Goal: Transaction & Acquisition: Purchase product/service

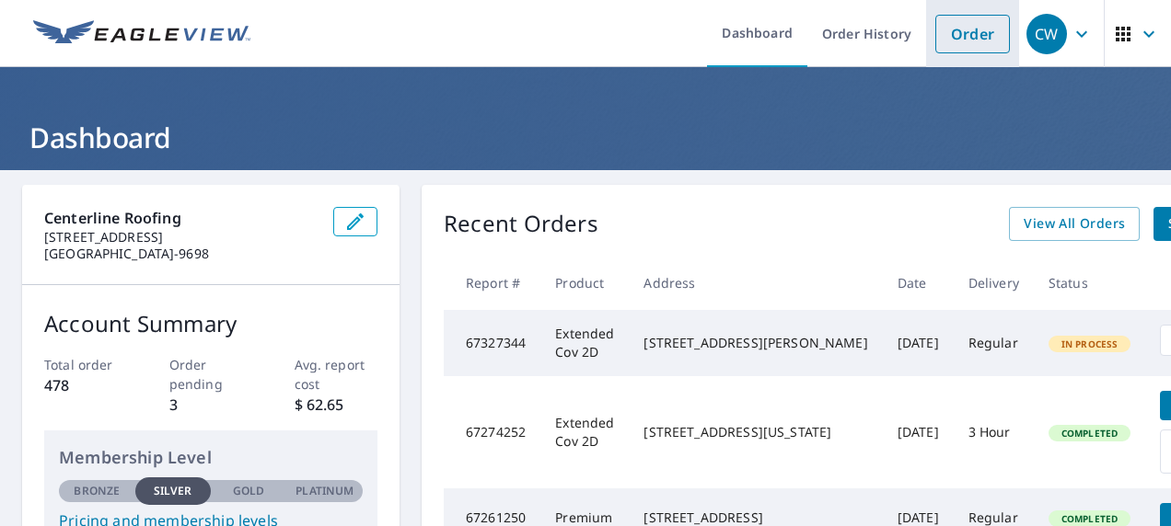
drag, startPoint x: 942, startPoint y: 34, endPoint x: 941, endPoint y: 46, distance: 12.0
click at [942, 34] on link "Order" at bounding box center [972, 34] width 75 height 39
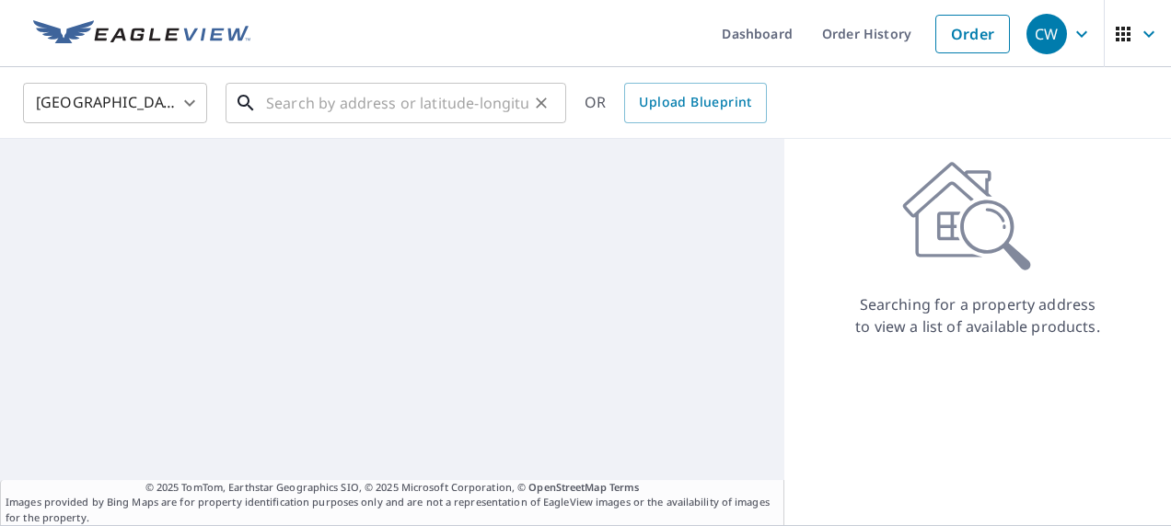
click at [341, 109] on input "text" at bounding box center [397, 103] width 262 height 52
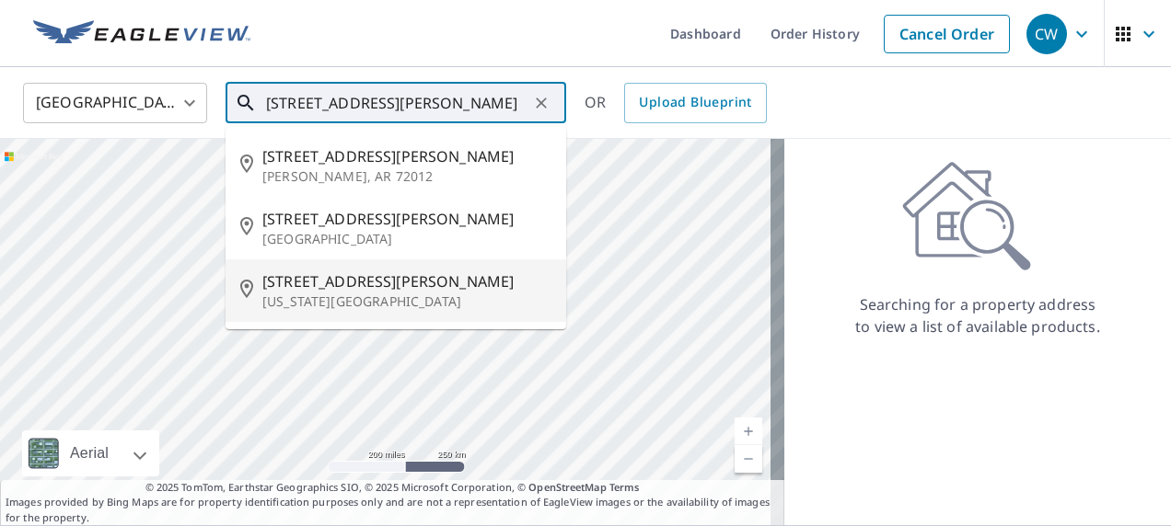
click at [307, 277] on span "[STREET_ADDRESS][PERSON_NAME]" at bounding box center [406, 282] width 289 height 22
type input "[STREET_ADDRESS][PERSON_NAME][US_STATE]"
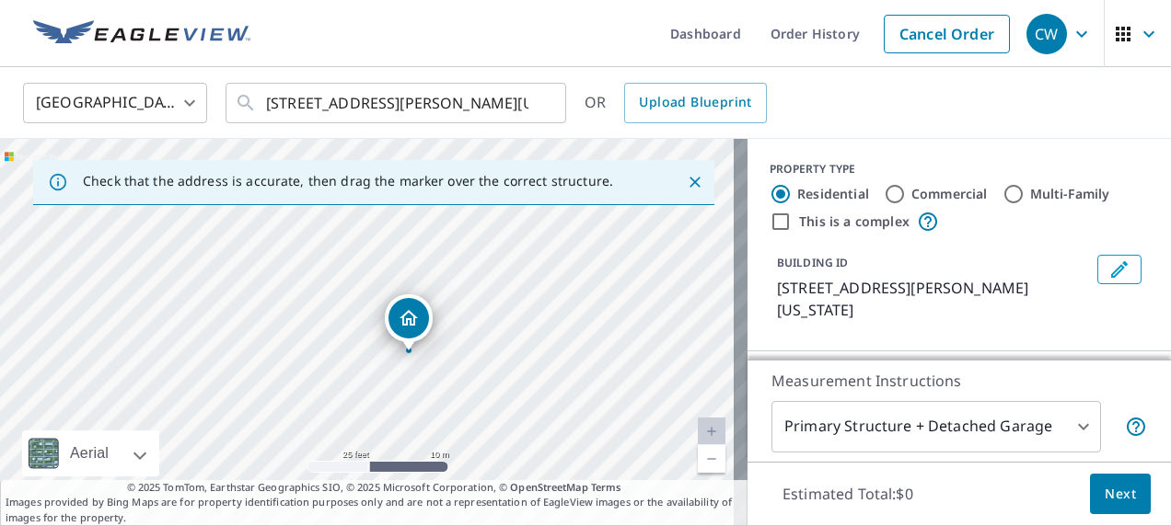
drag, startPoint x: 397, startPoint y: 315, endPoint x: 437, endPoint y: 373, distance: 70.7
click at [437, 373] on div "[STREET_ADDRESS][PERSON_NAME][US_STATE]" at bounding box center [373, 332] width 747 height 387
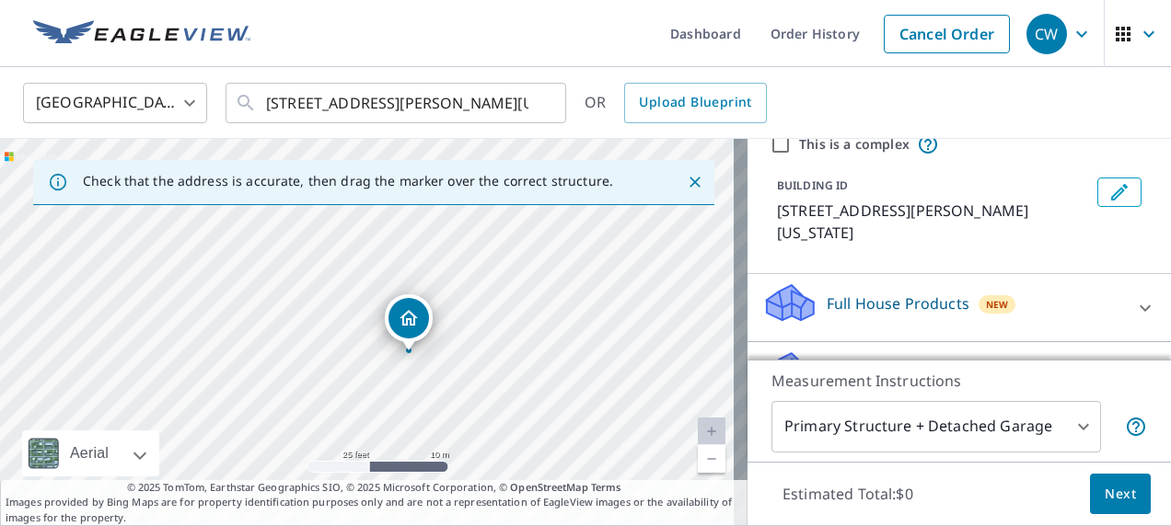
scroll to position [262, 0]
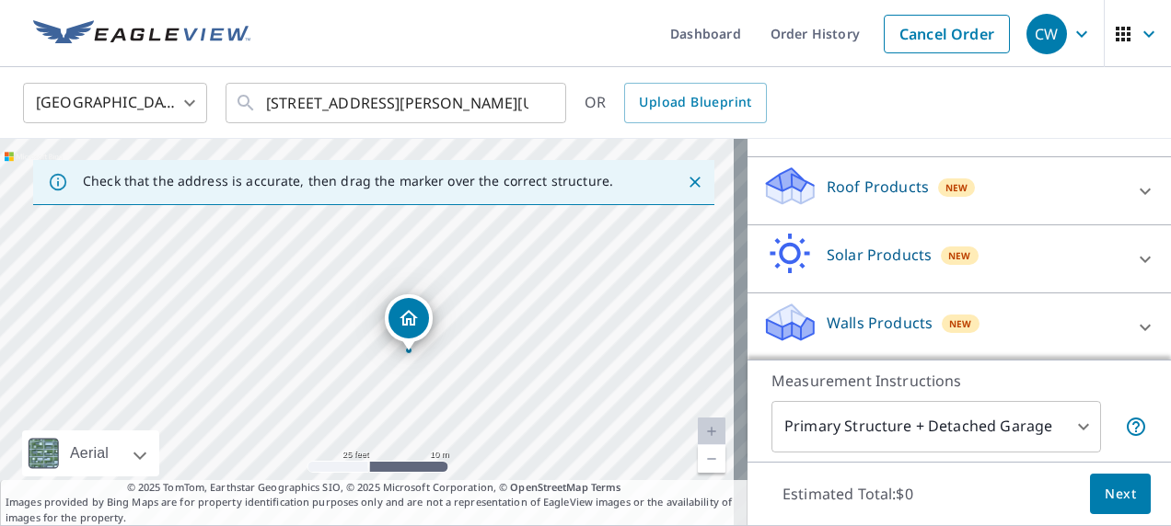
click at [856, 179] on p "Roof Products" at bounding box center [877, 187] width 102 height 22
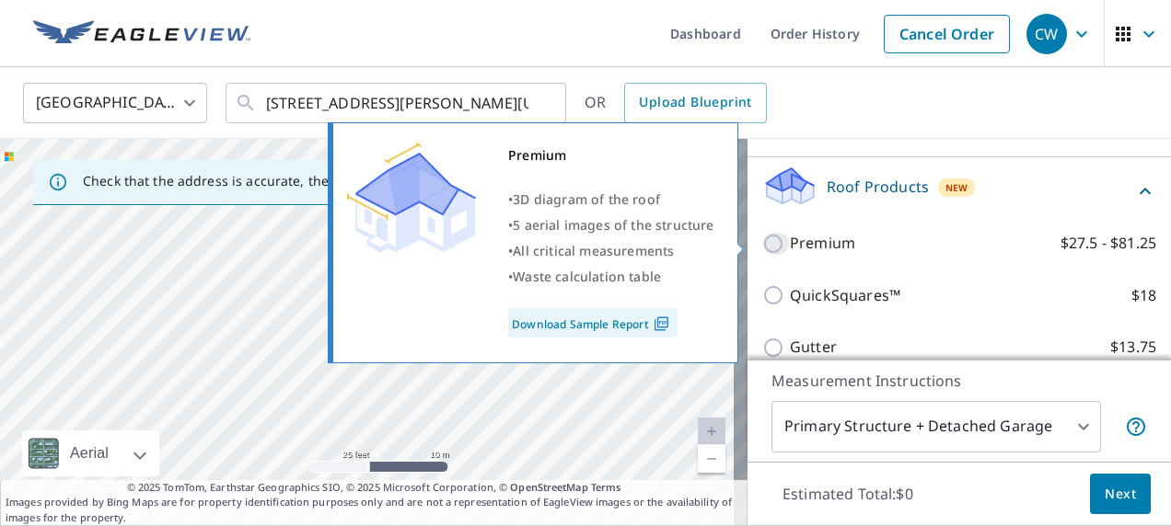
click at [762, 240] on input "Premium $27.5 - $81.25" at bounding box center [776, 244] width 28 height 22
checkbox input "true"
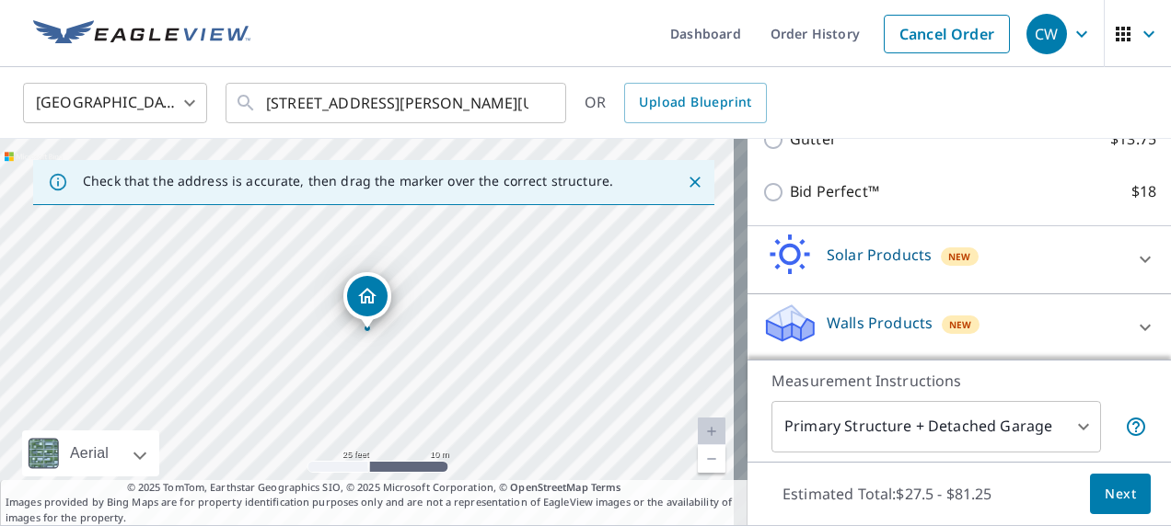
scroll to position [532, 0]
click at [1114, 496] on span "Next" at bounding box center [1119, 494] width 31 height 23
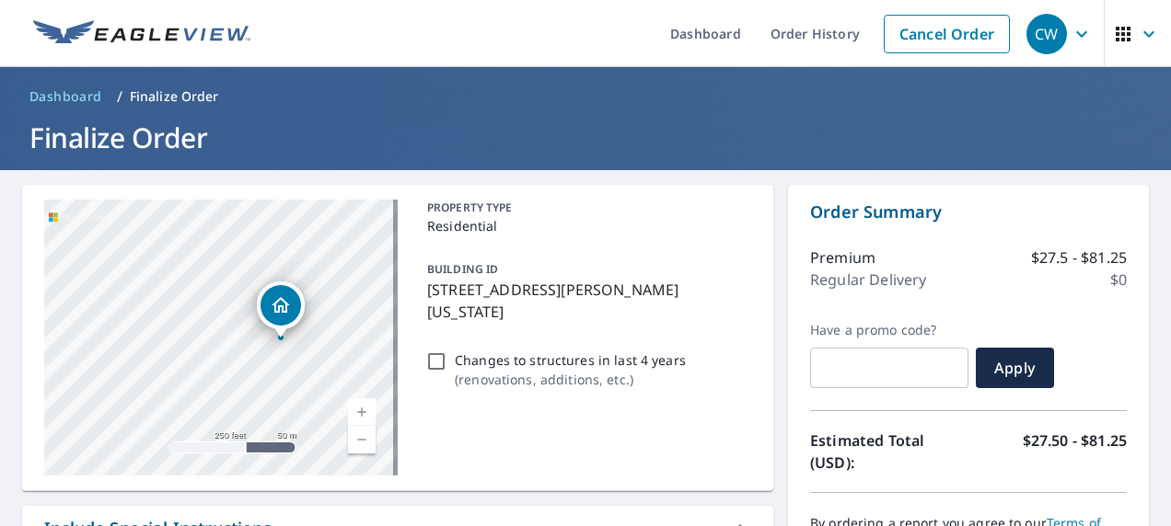
drag, startPoint x: 236, startPoint y: 306, endPoint x: 279, endPoint y: 355, distance: 65.9
click at [279, 355] on div "[STREET_ADDRESS][PERSON_NAME][US_STATE]" at bounding box center [220, 338] width 353 height 276
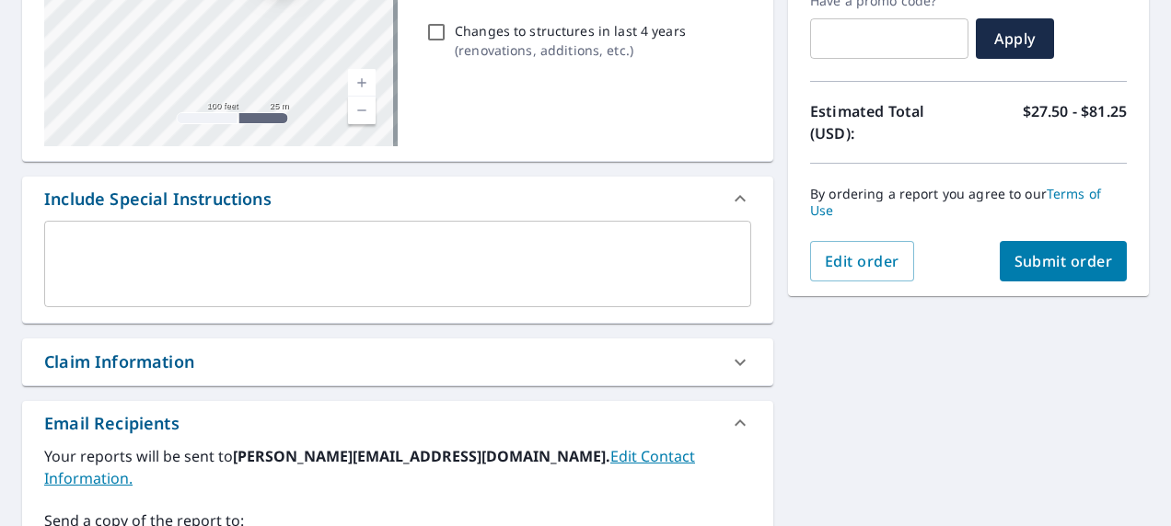
scroll to position [460, 0]
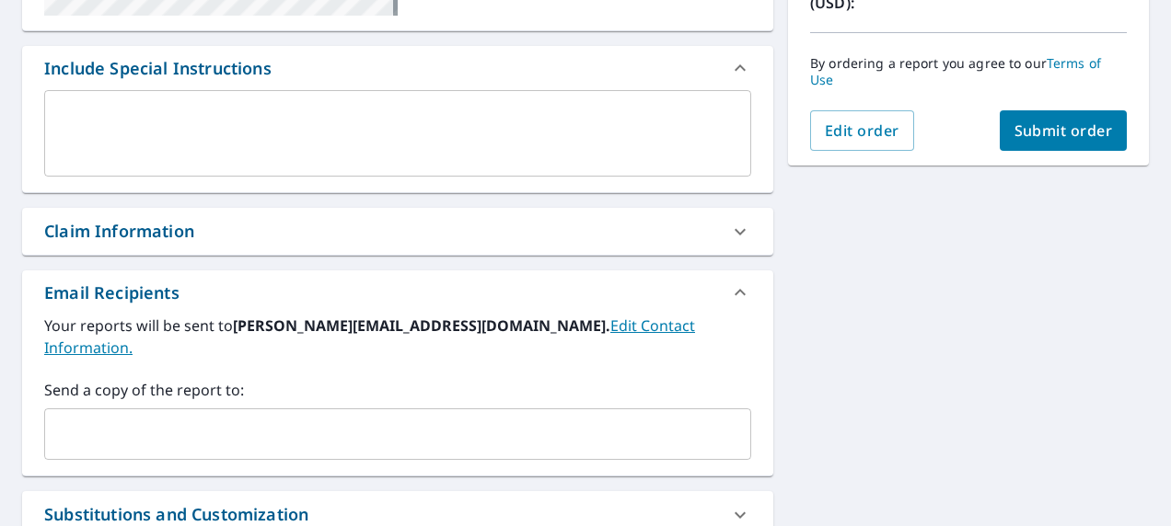
click at [147, 417] on input "text" at bounding box center [383, 434] width 663 height 35
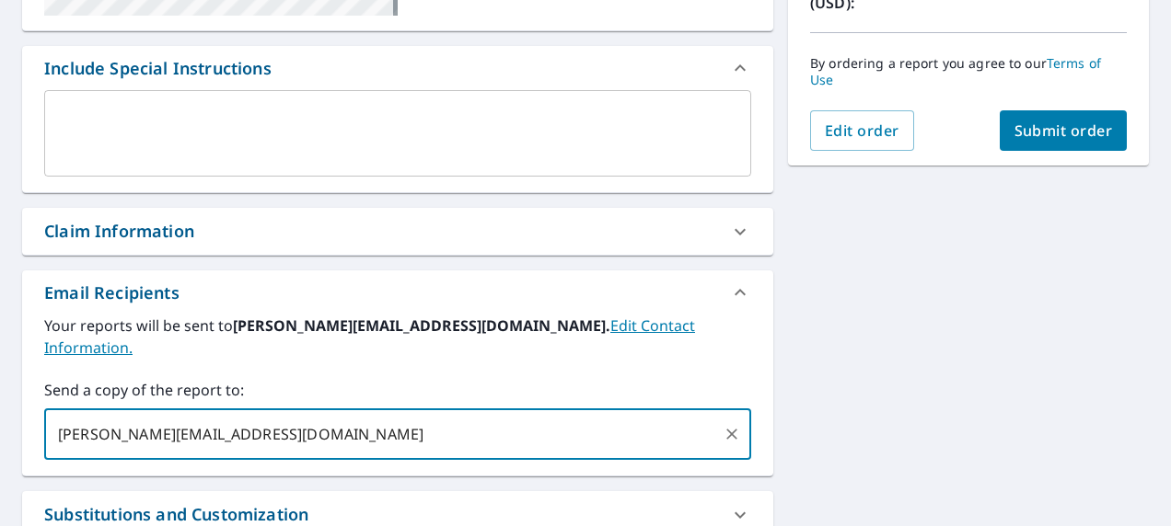
type input "[PERSON_NAME][EMAIL_ADDRESS][DOMAIN_NAME]"
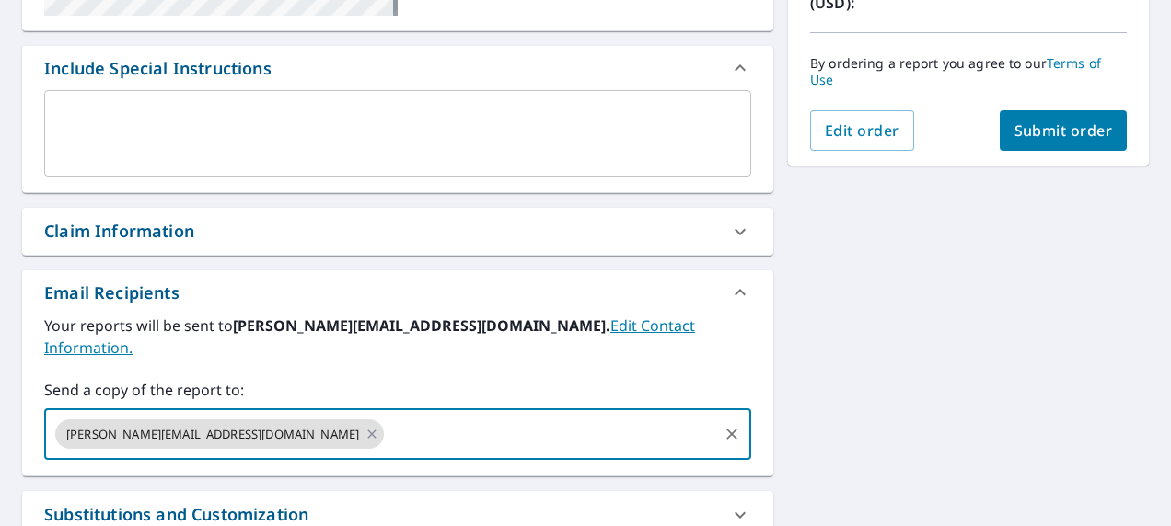
click at [1021, 124] on span "Submit order" at bounding box center [1063, 131] width 98 height 20
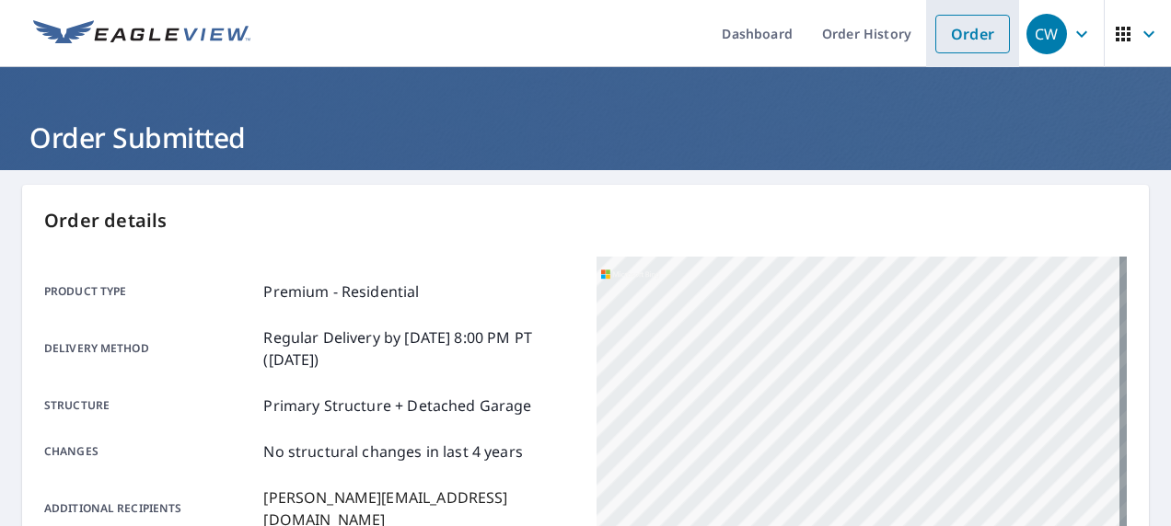
drag, startPoint x: 958, startPoint y: 39, endPoint x: 962, endPoint y: 61, distance: 22.4
click at [958, 39] on link "Order" at bounding box center [972, 34] width 75 height 39
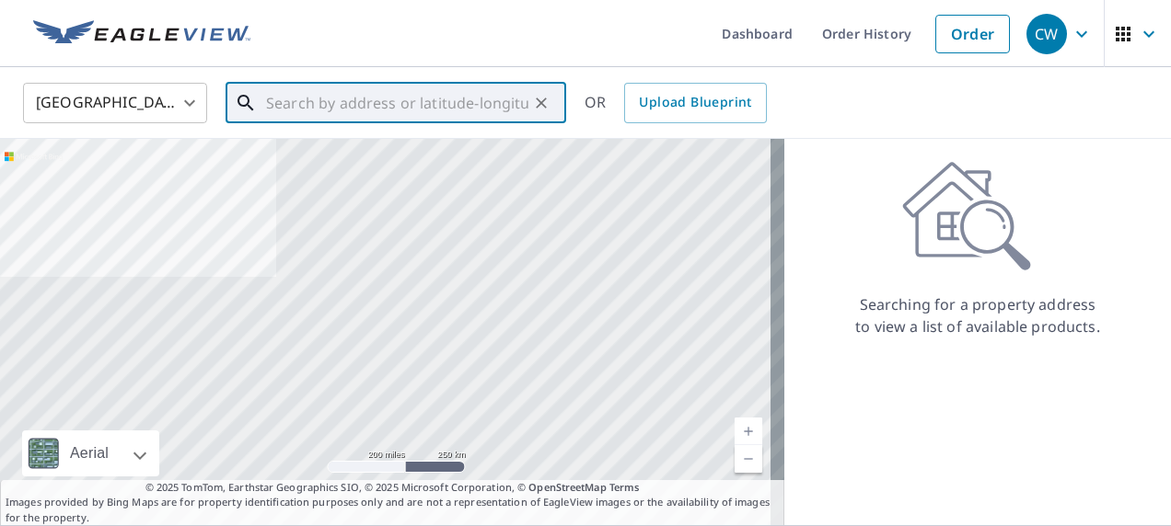
click at [330, 98] on input "text" at bounding box center [397, 103] width 262 height 52
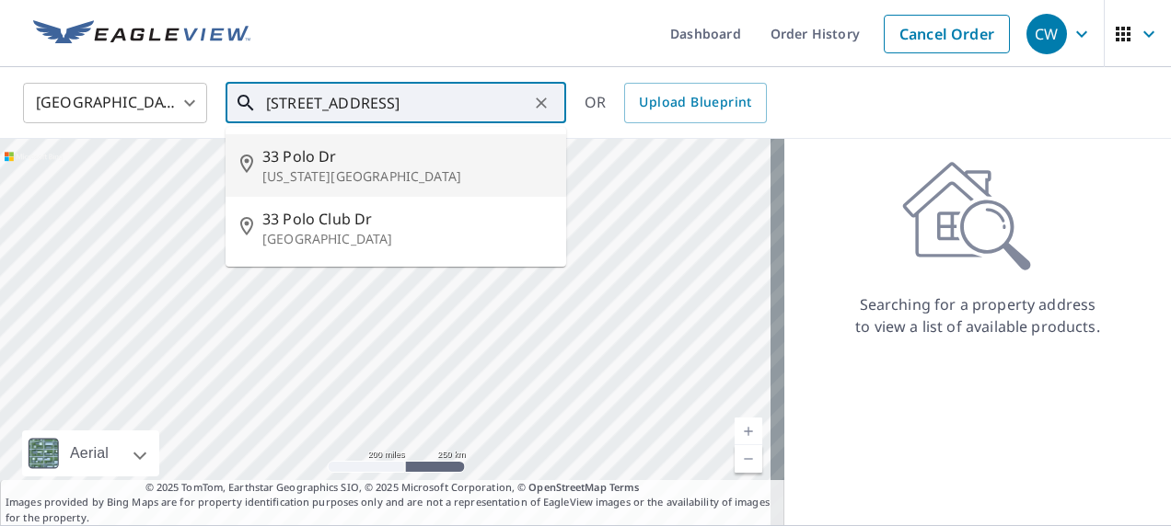
click at [410, 161] on span "33 Polo Dr" at bounding box center [406, 156] width 289 height 22
type input "[STREET_ADDRESS][US_STATE]"
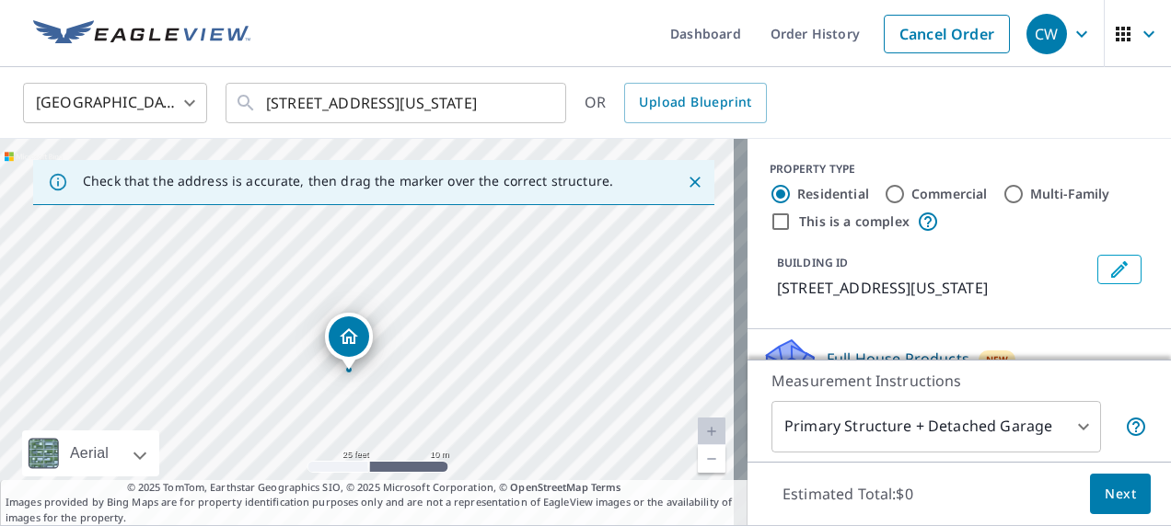
drag, startPoint x: 353, startPoint y: 295, endPoint x: 410, endPoint y: 353, distance: 82.0
click at [410, 353] on div "[STREET_ADDRESS][US_STATE]" at bounding box center [373, 332] width 747 height 387
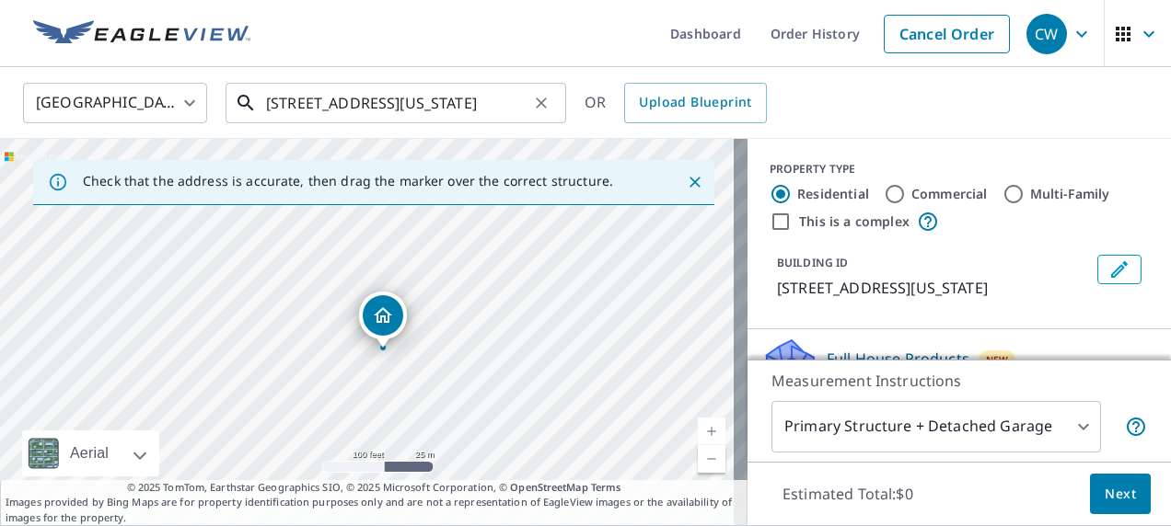
click at [342, 101] on input "[STREET_ADDRESS][US_STATE]" at bounding box center [397, 103] width 262 height 52
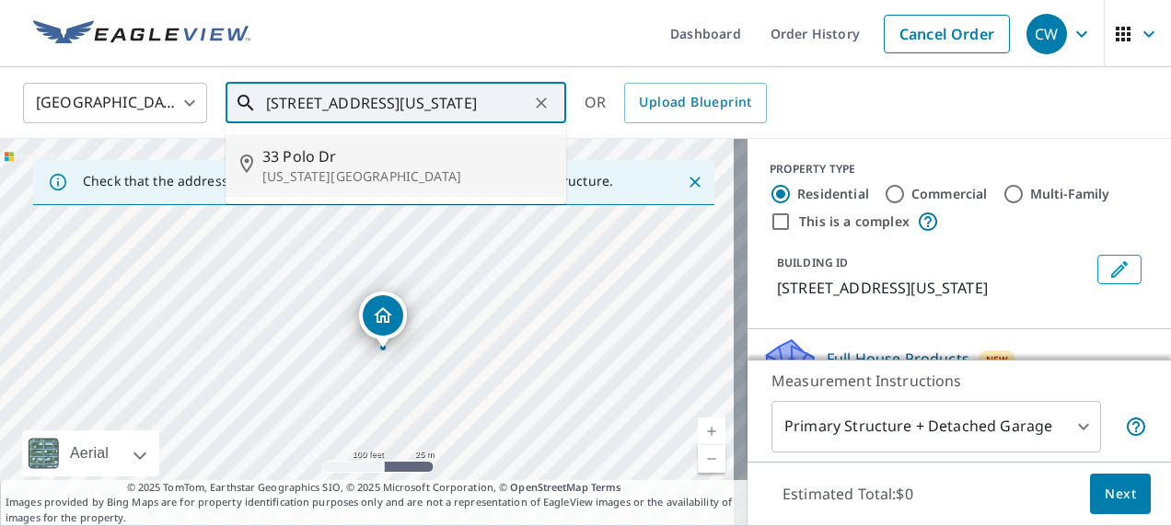
click at [355, 153] on span "33 Polo Dr" at bounding box center [406, 156] width 289 height 22
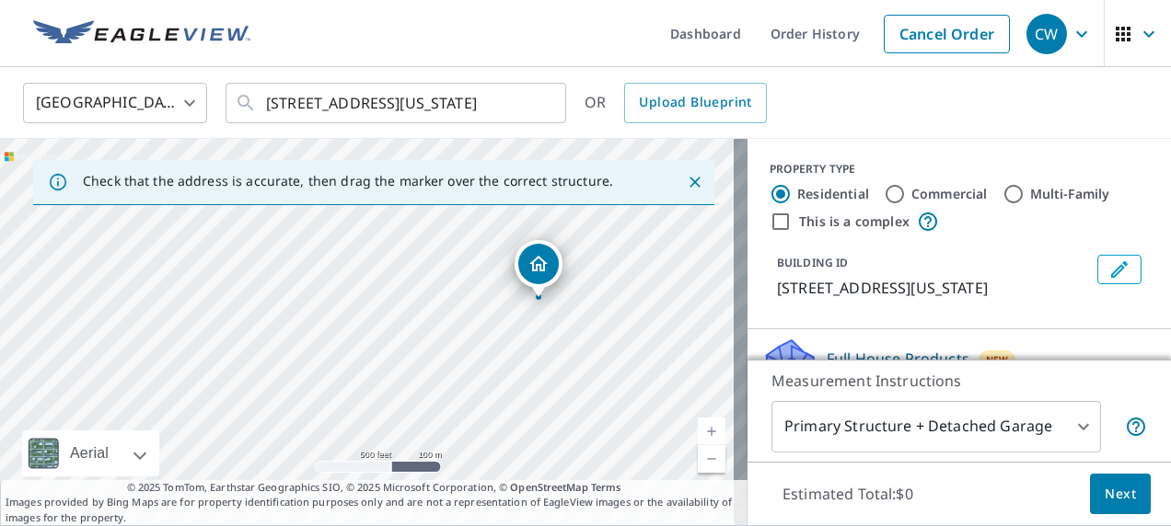
click at [920, 87] on div "United States [GEOGRAPHIC_DATA] ​ [STREET_ADDRESS][US_STATE] ​ OR Upload Bluepr…" at bounding box center [578, 102] width 1139 height 43
click at [543, 101] on icon "Clear" at bounding box center [541, 103] width 11 height 11
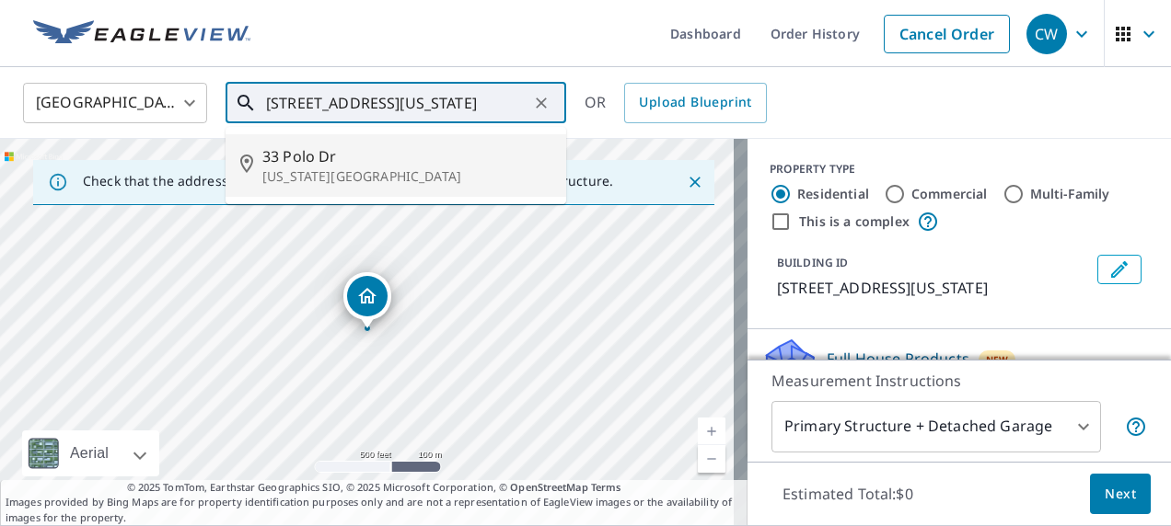
click at [298, 150] on span "33 Polo Dr" at bounding box center [406, 156] width 289 height 22
type input "[STREET_ADDRESS][US_STATE]"
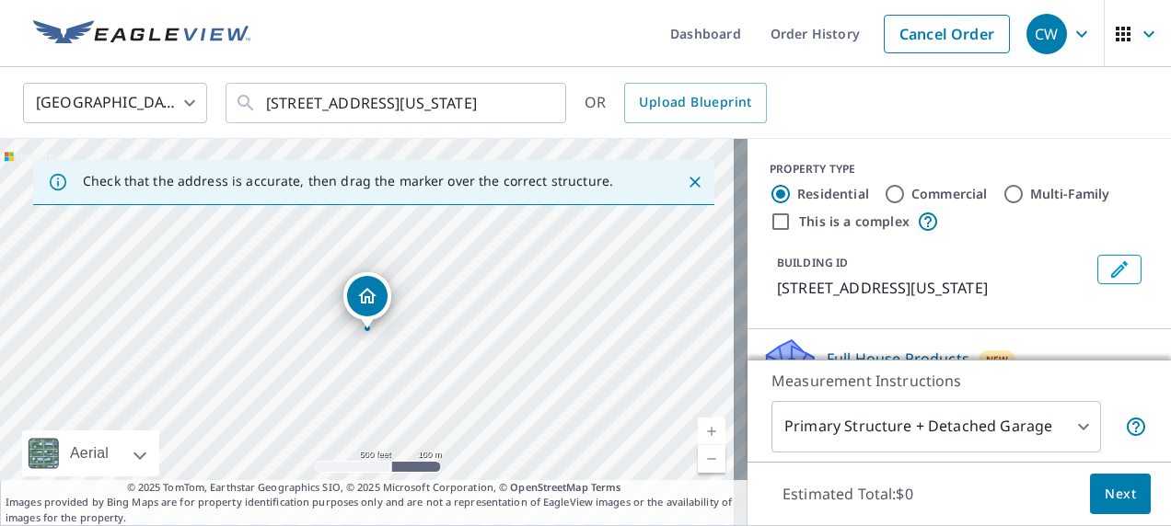
scroll to position [46, 0]
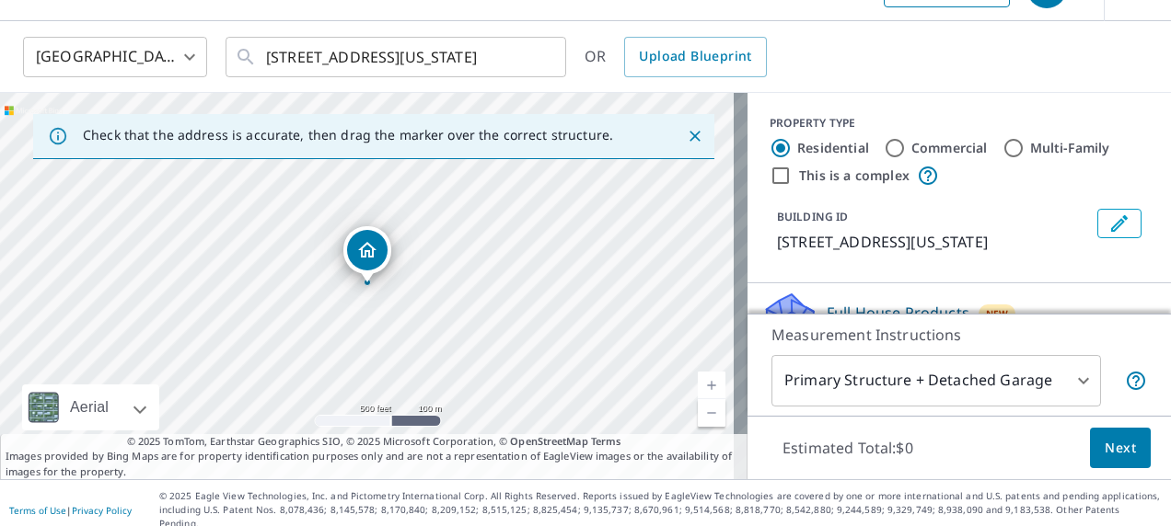
click at [686, 136] on icon "Close" at bounding box center [695, 136] width 18 height 18
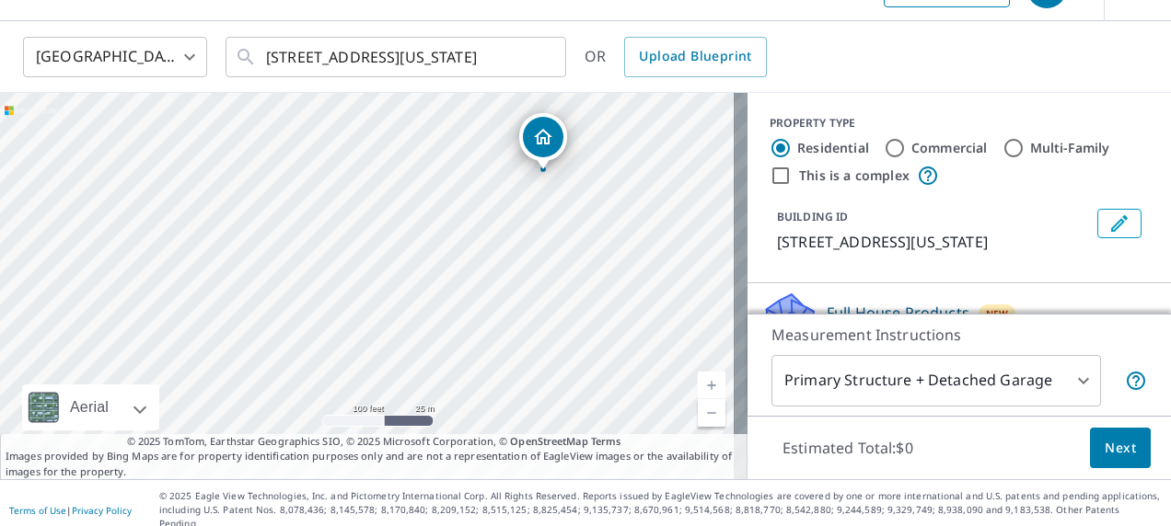
drag, startPoint x: 243, startPoint y: 230, endPoint x: 514, endPoint y: 186, distance: 274.2
click at [514, 186] on div "[STREET_ADDRESS][US_STATE]" at bounding box center [373, 286] width 747 height 387
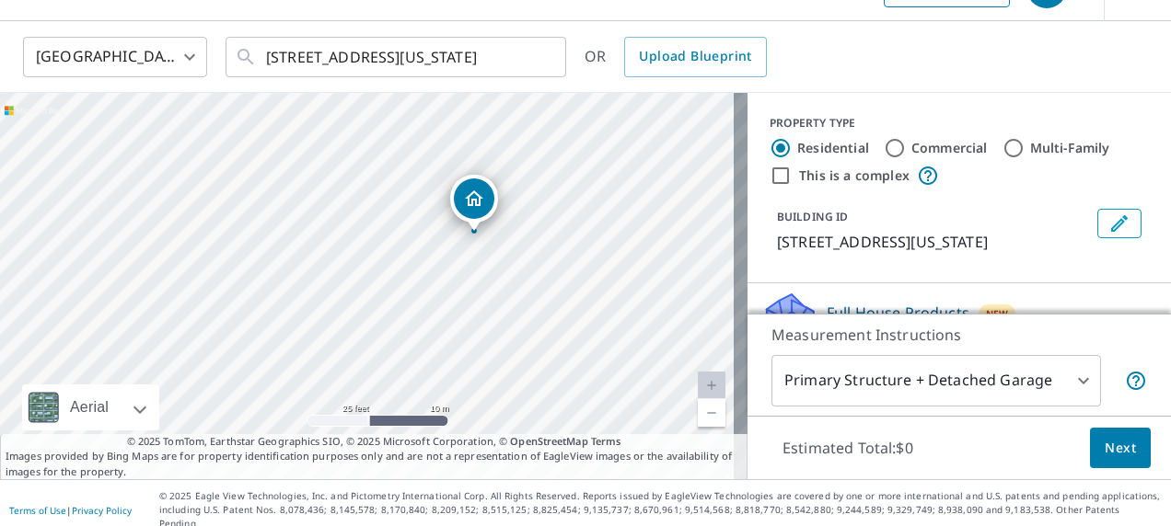
drag, startPoint x: 594, startPoint y: 159, endPoint x: 426, endPoint y: 214, distance: 176.1
click at [426, 214] on div "[STREET_ADDRESS][US_STATE]" at bounding box center [373, 286] width 747 height 387
drag, startPoint x: 548, startPoint y: 234, endPoint x: 618, endPoint y: 228, distance: 71.1
click at [618, 228] on div "[STREET_ADDRESS][US_STATE]" at bounding box center [373, 286] width 747 height 387
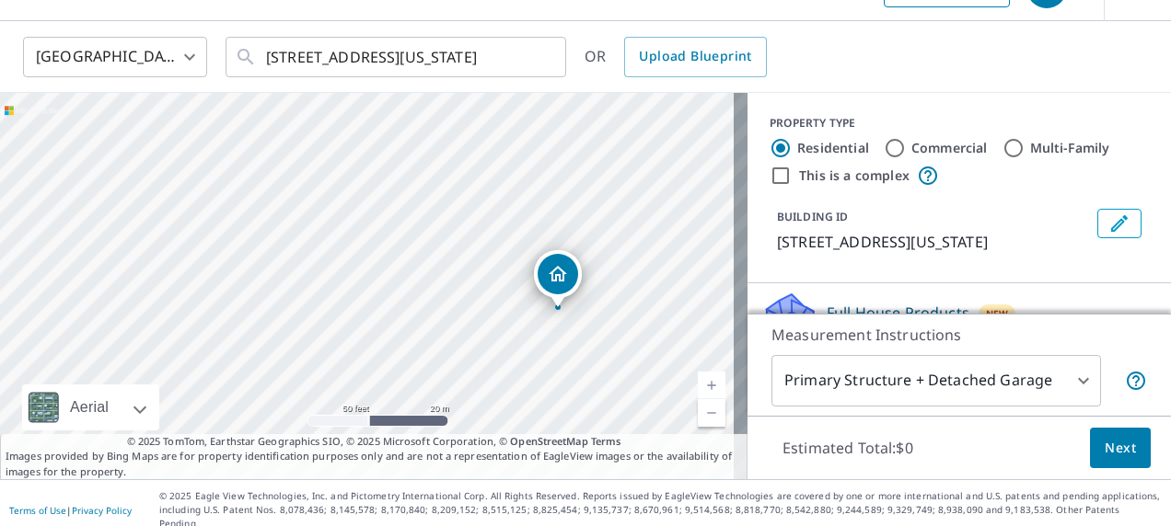
drag, startPoint x: 496, startPoint y: 318, endPoint x: 537, endPoint y: 361, distance: 59.9
click at [537, 361] on div "[STREET_ADDRESS][US_STATE]" at bounding box center [373, 286] width 747 height 387
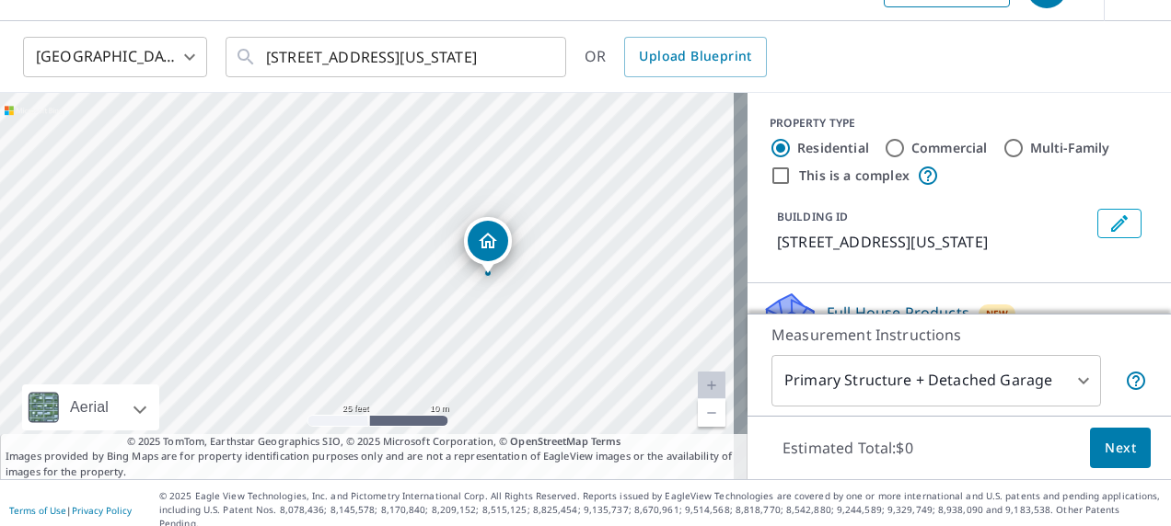
drag, startPoint x: 557, startPoint y: 317, endPoint x: 448, endPoint y: 291, distance: 111.6
click at [448, 291] on div "[STREET_ADDRESS][US_STATE]" at bounding box center [373, 286] width 747 height 387
drag, startPoint x: 563, startPoint y: 308, endPoint x: 484, endPoint y: 297, distance: 79.9
click at [484, 297] on div "[STREET_ADDRESS][US_STATE]" at bounding box center [373, 286] width 747 height 387
drag, startPoint x: 464, startPoint y: 266, endPoint x: 450, endPoint y: 234, distance: 35.0
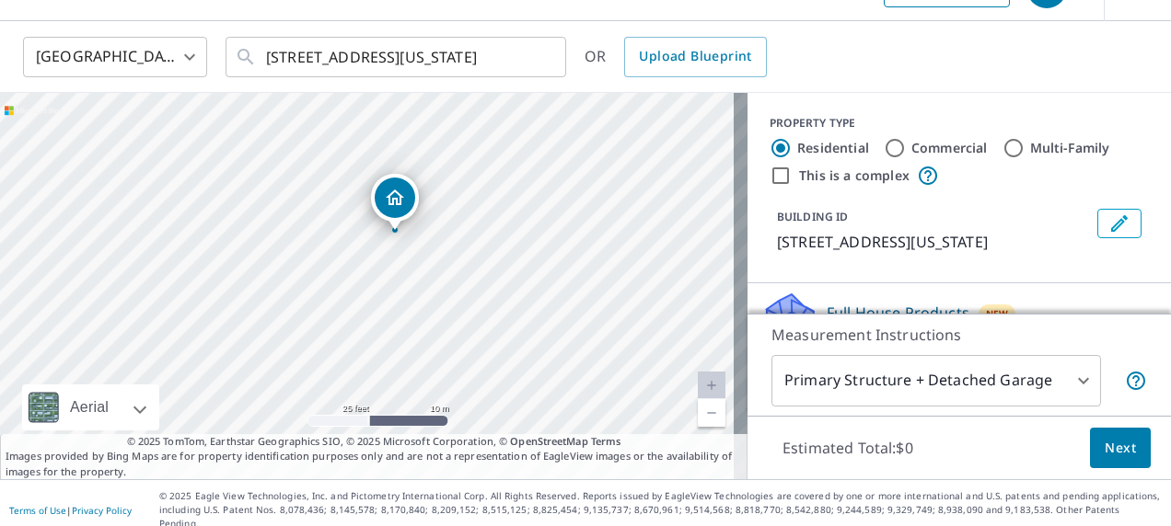
click at [450, 234] on div "[STREET_ADDRESS][US_STATE]" at bounding box center [373, 286] width 747 height 387
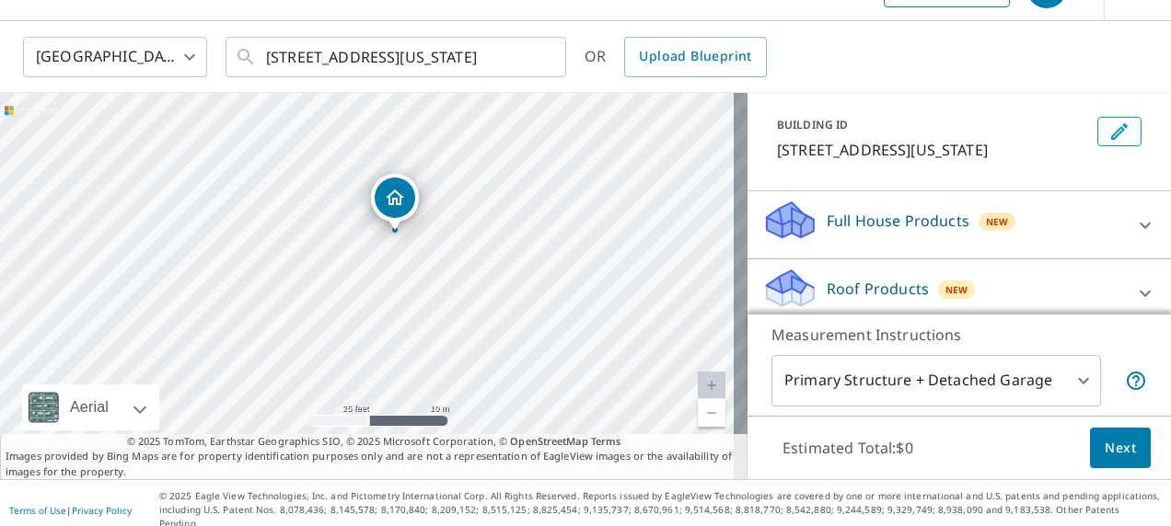
click at [1134, 288] on icon at bounding box center [1145, 294] width 22 height 22
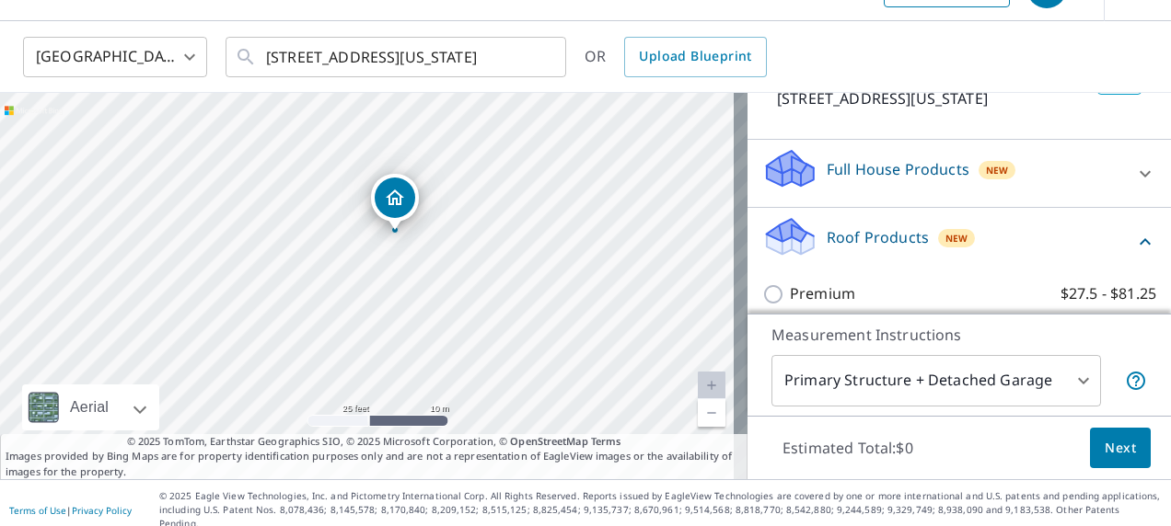
scroll to position [184, 0]
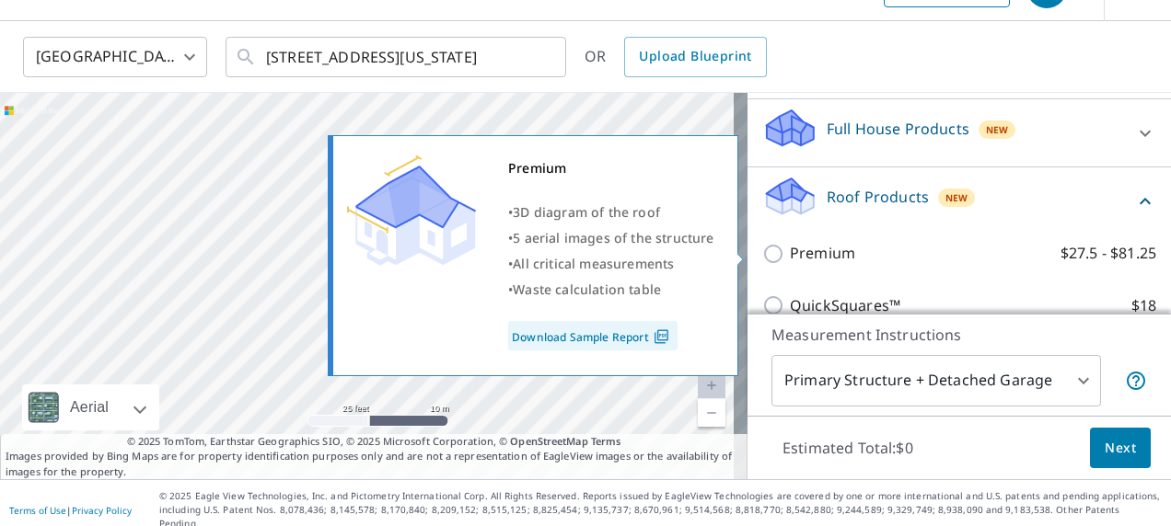
click at [762, 250] on input "Premium $27.5 - $81.25" at bounding box center [776, 254] width 28 height 22
checkbox input "true"
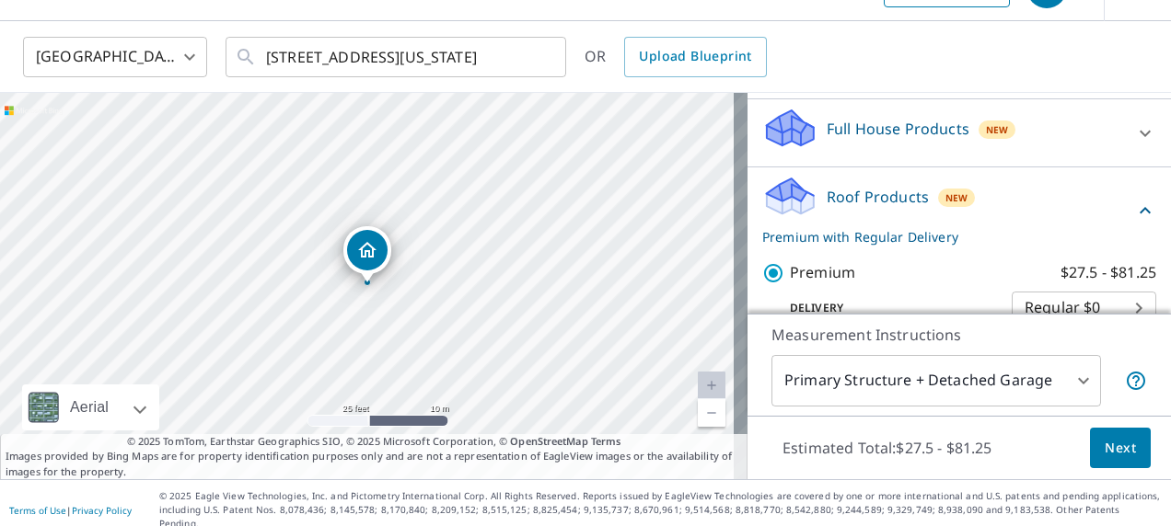
click at [1104, 453] on span "Next" at bounding box center [1119, 448] width 31 height 23
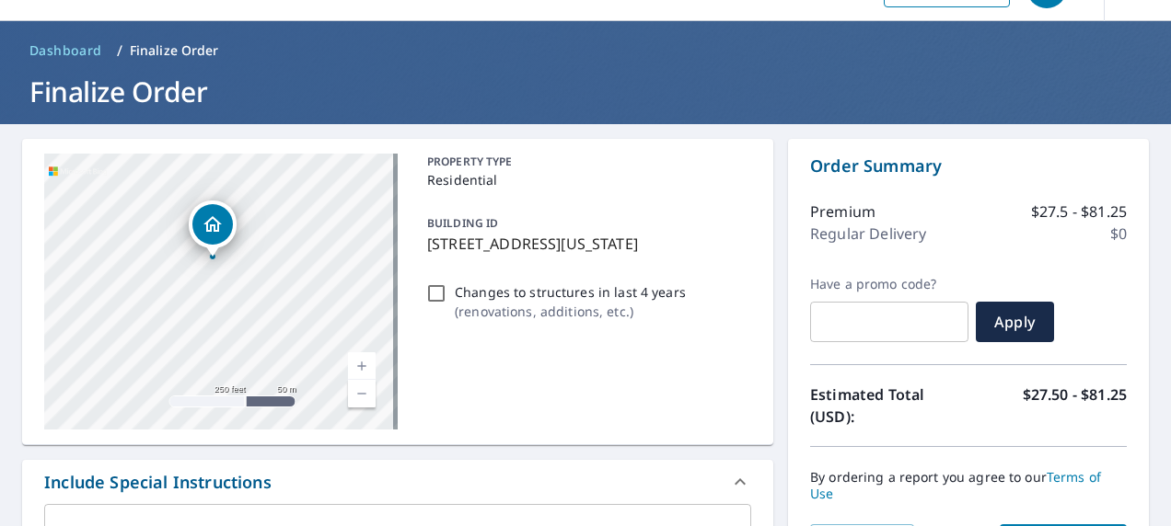
drag, startPoint x: 251, startPoint y: 248, endPoint x: 304, endPoint y: 290, distance: 66.8
click at [304, 290] on div "[STREET_ADDRESS][US_STATE]" at bounding box center [220, 292] width 353 height 276
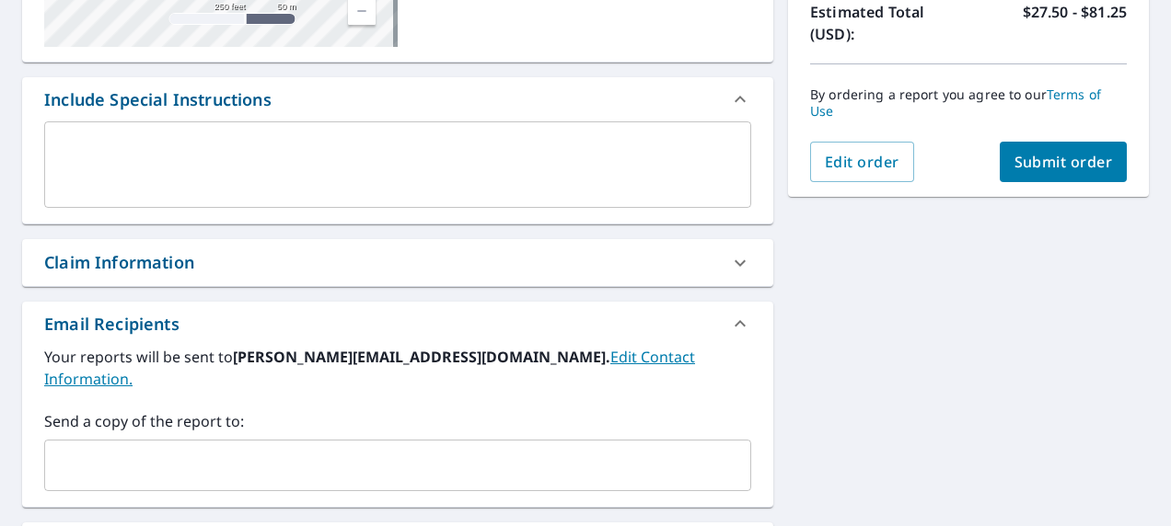
scroll to position [506, 0]
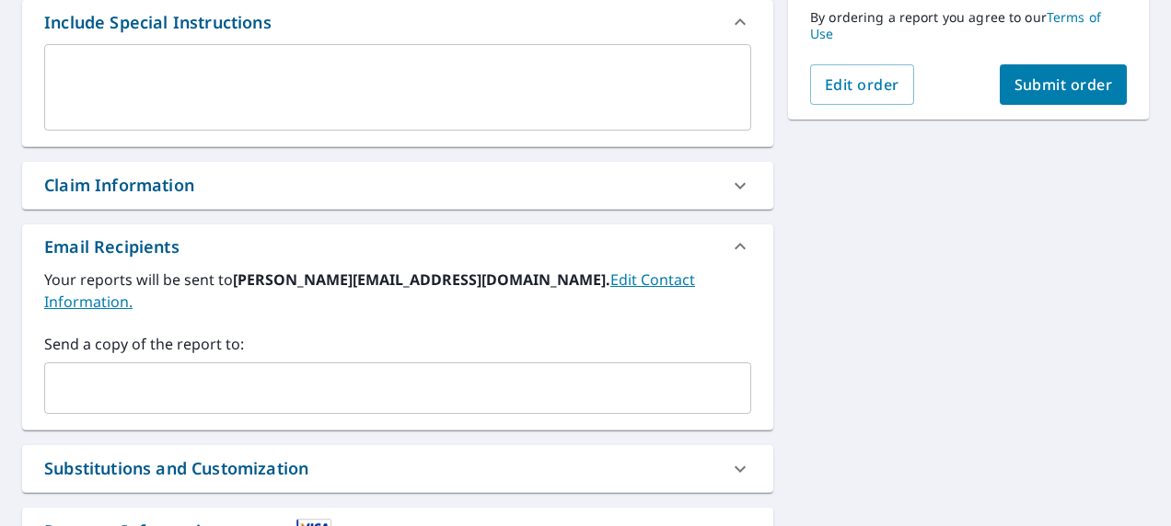
click at [90, 371] on input "text" at bounding box center [383, 388] width 663 height 35
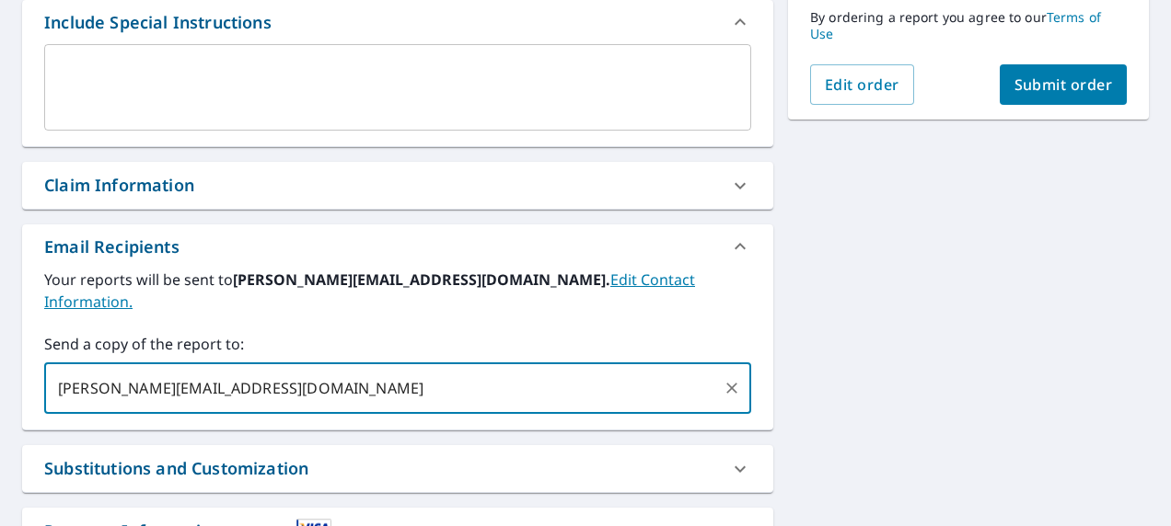
type input "[PERSON_NAME][EMAIL_ADDRESS][DOMAIN_NAME]"
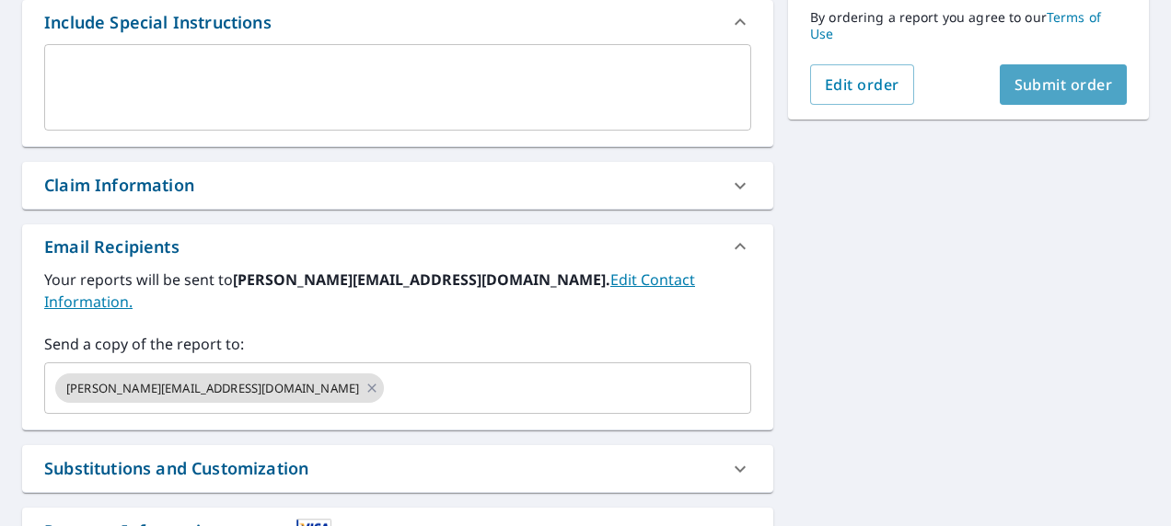
click at [1051, 88] on span "Submit order" at bounding box center [1063, 85] width 98 height 20
